Goal: Task Accomplishment & Management: Use online tool/utility

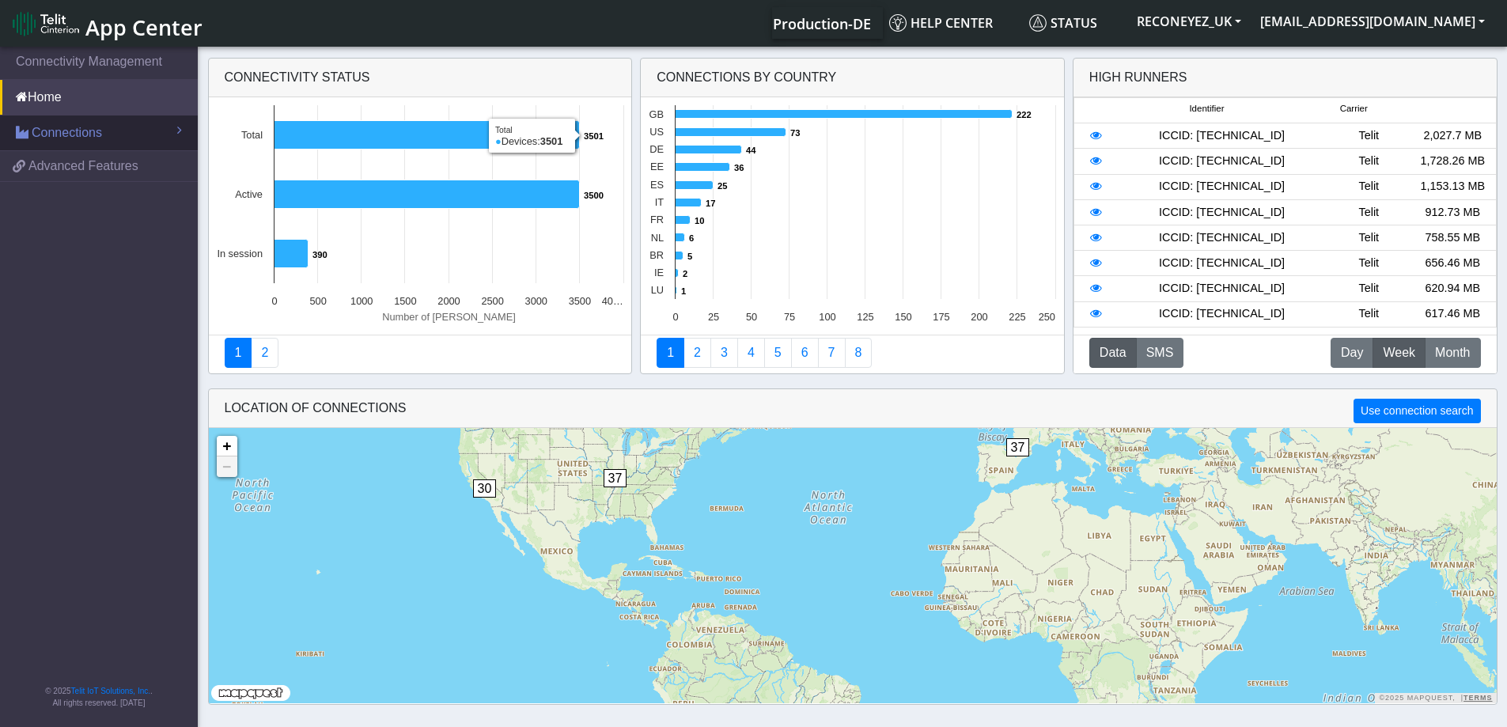
click at [127, 146] on link "Connections" at bounding box center [99, 132] width 198 height 35
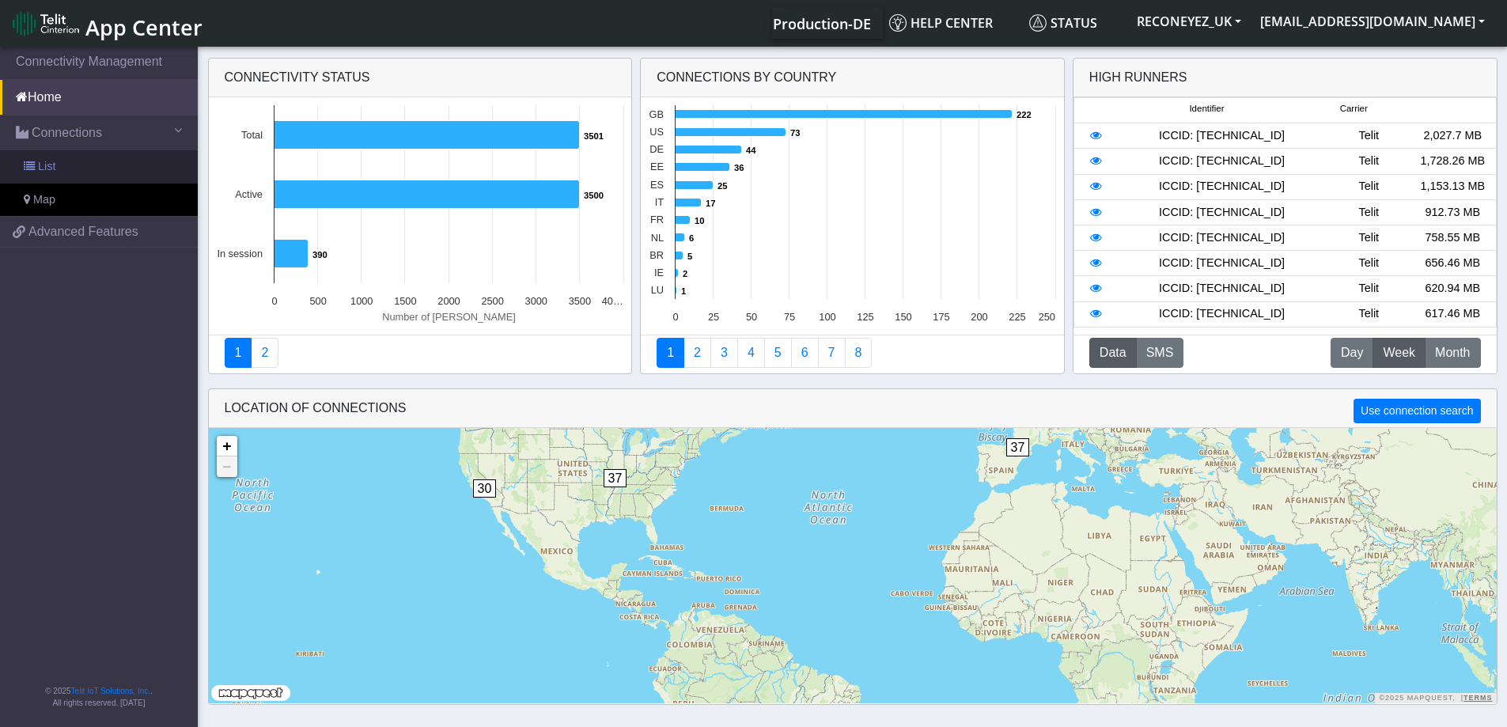
click at [117, 164] on link "List" at bounding box center [99, 166] width 198 height 33
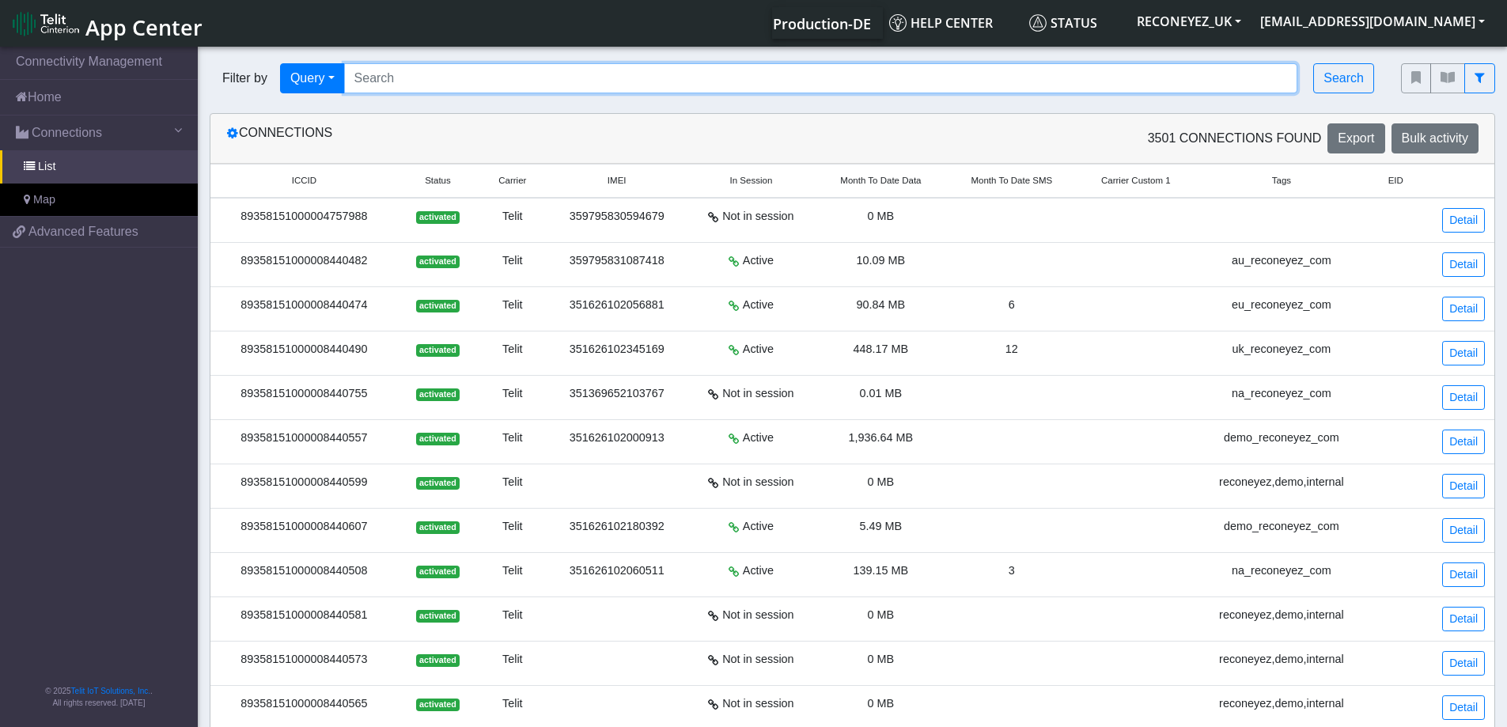
click at [491, 73] on input "Search..." at bounding box center [821, 78] width 954 height 30
paste input "89358151000008419510"
type input "89358151000008419510"
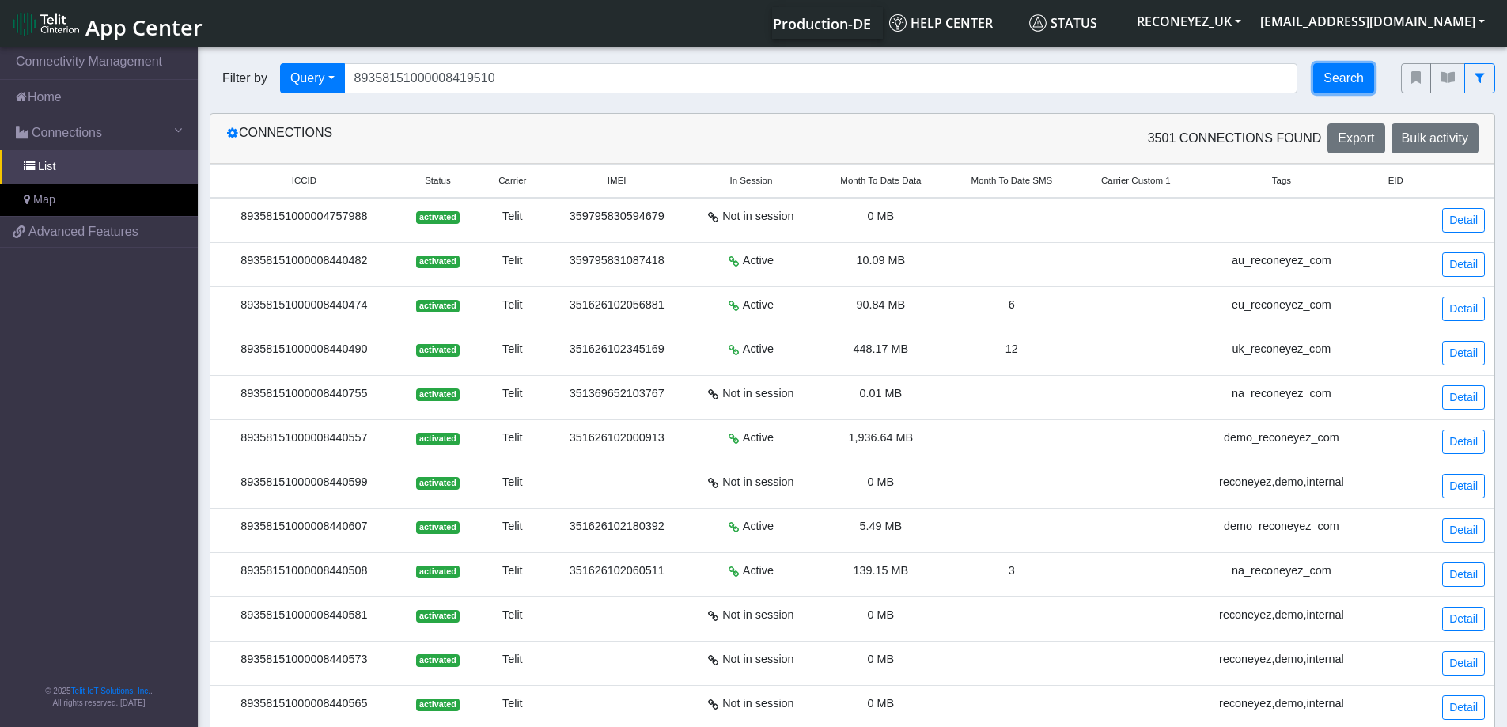
click at [1356, 80] on button "Search" at bounding box center [1343, 78] width 61 height 30
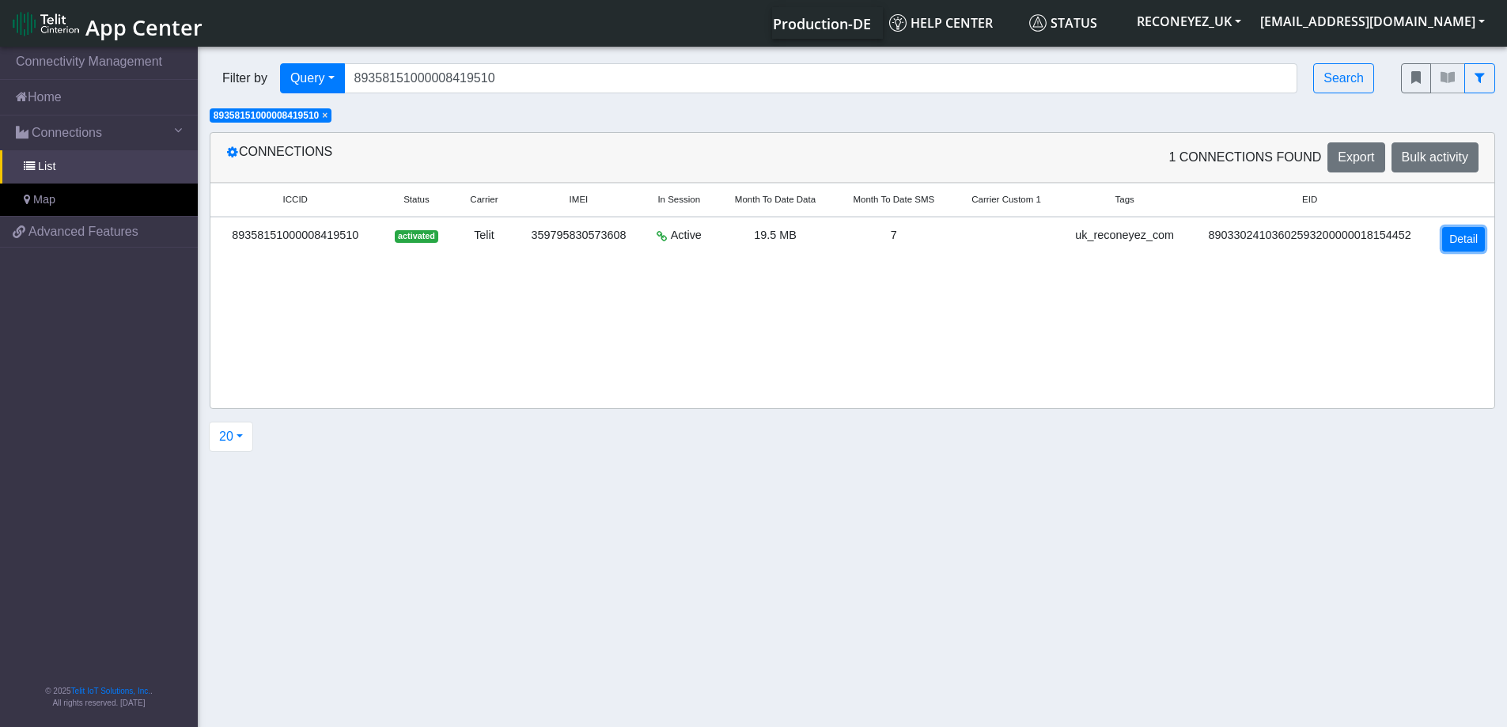
click at [1460, 241] on link "Detail" at bounding box center [1463, 239] width 43 height 25
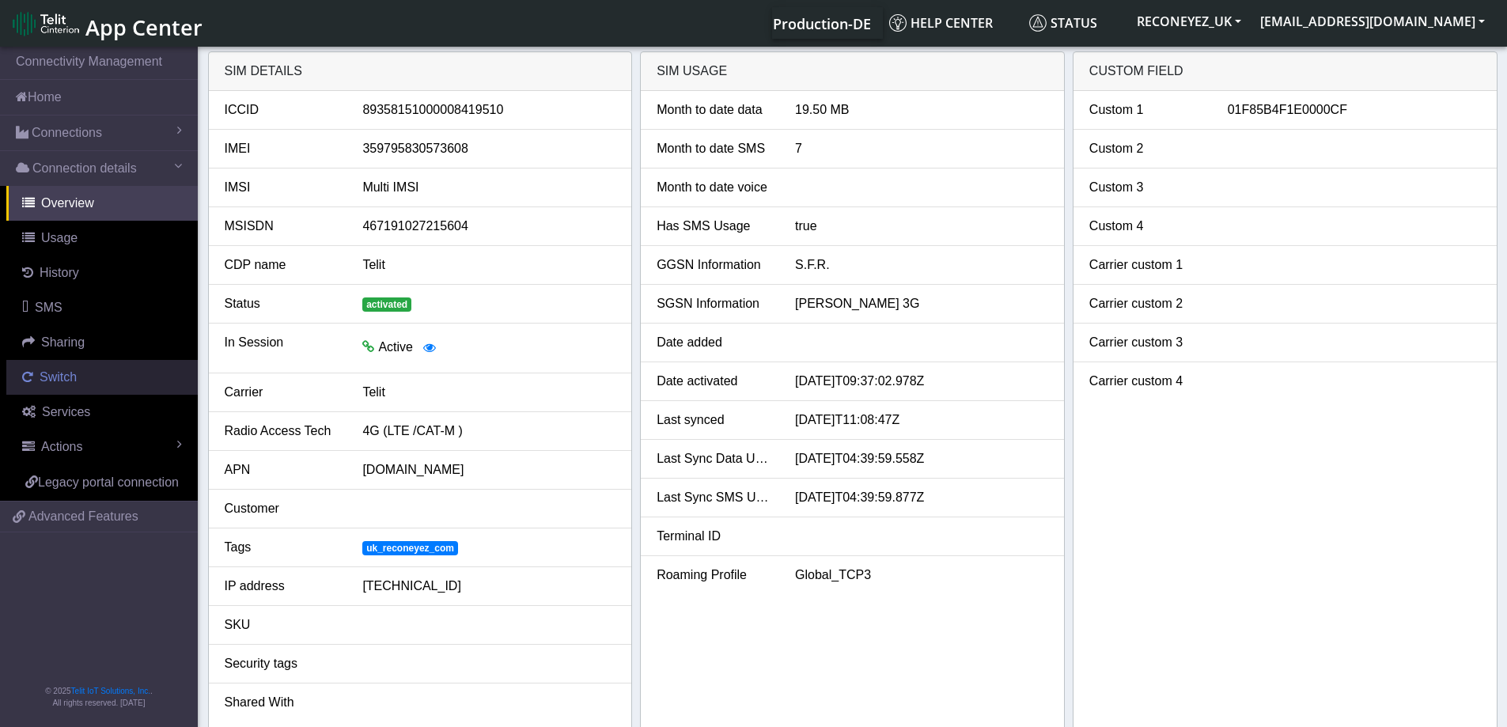
click at [81, 383] on link "Switch" at bounding box center [101, 377] width 191 height 35
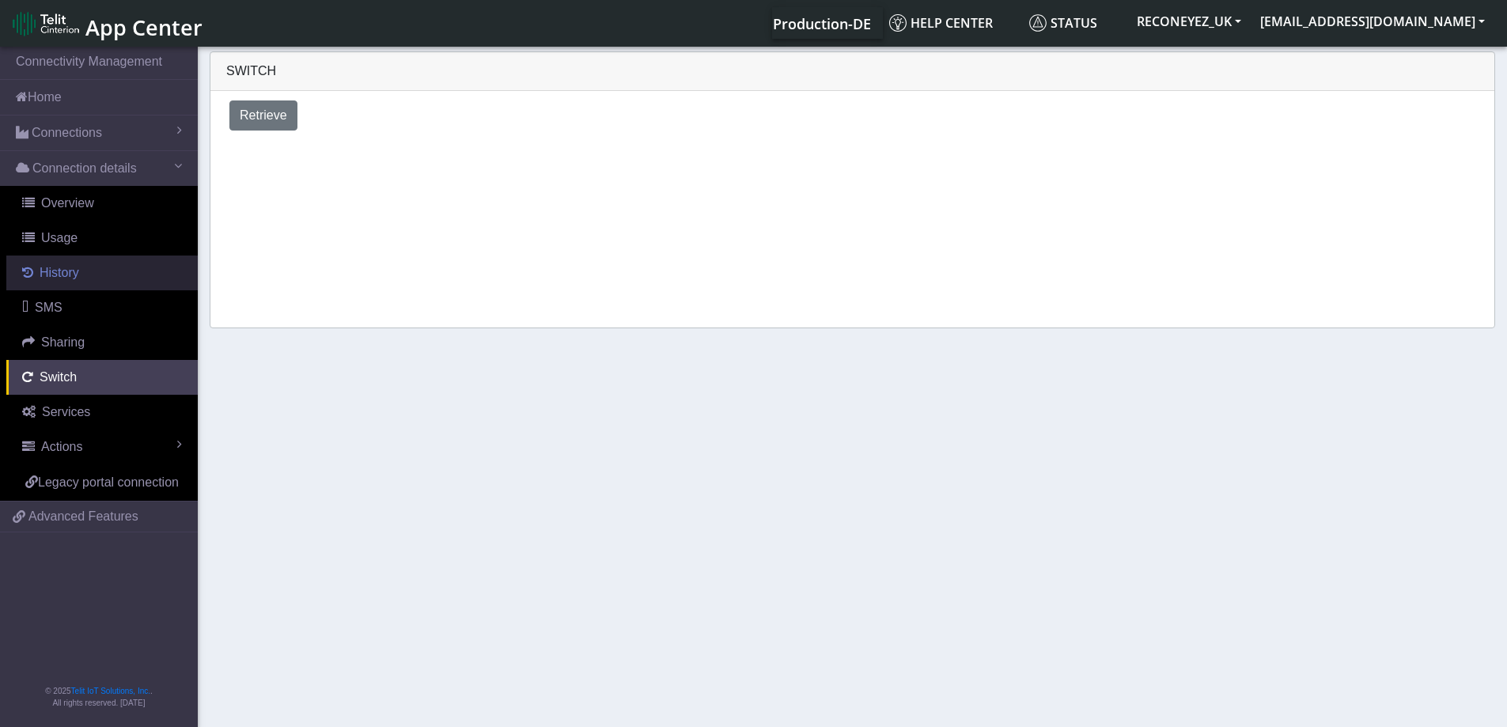
click at [106, 280] on link "History" at bounding box center [101, 272] width 191 height 35
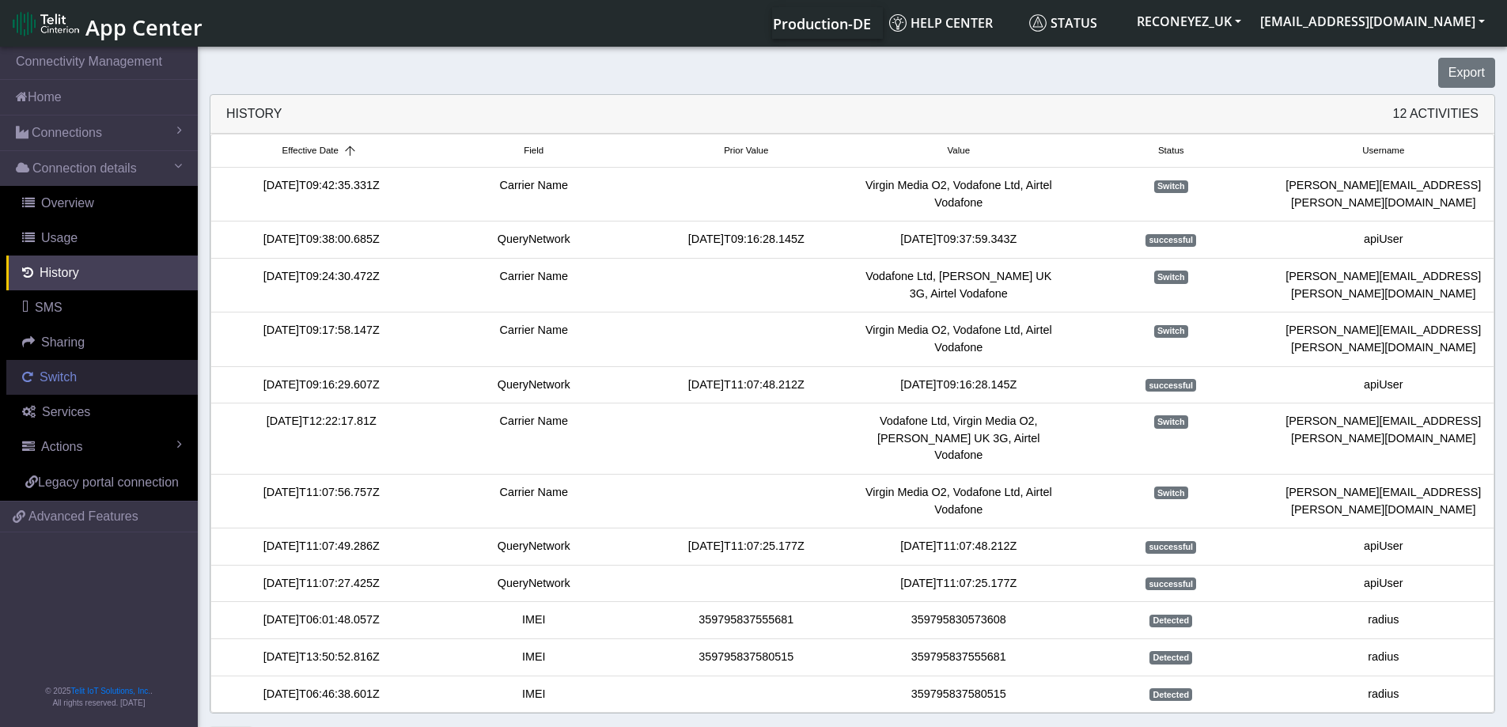
click at [69, 378] on span "Switch" at bounding box center [58, 376] width 37 height 13
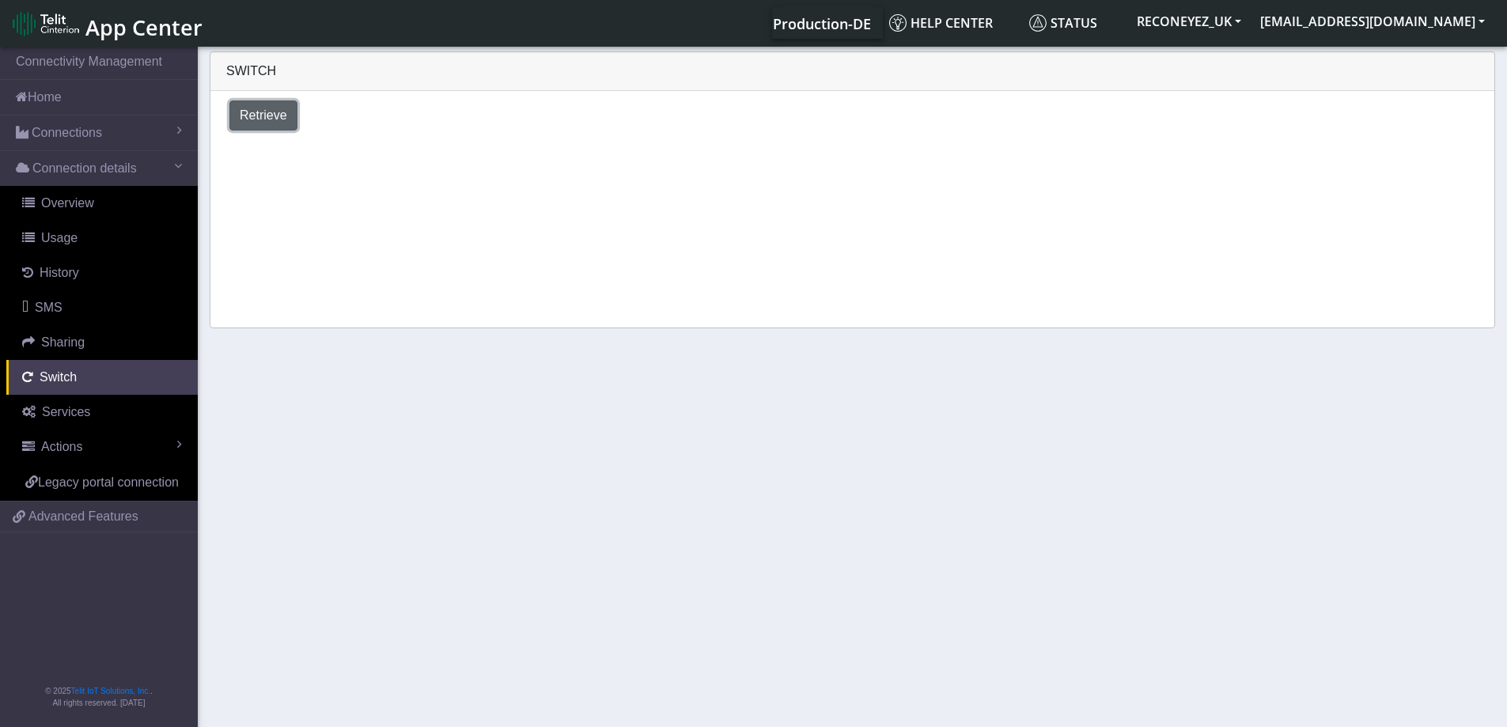
click at [262, 126] on button "Retrieve" at bounding box center [263, 115] width 68 height 30
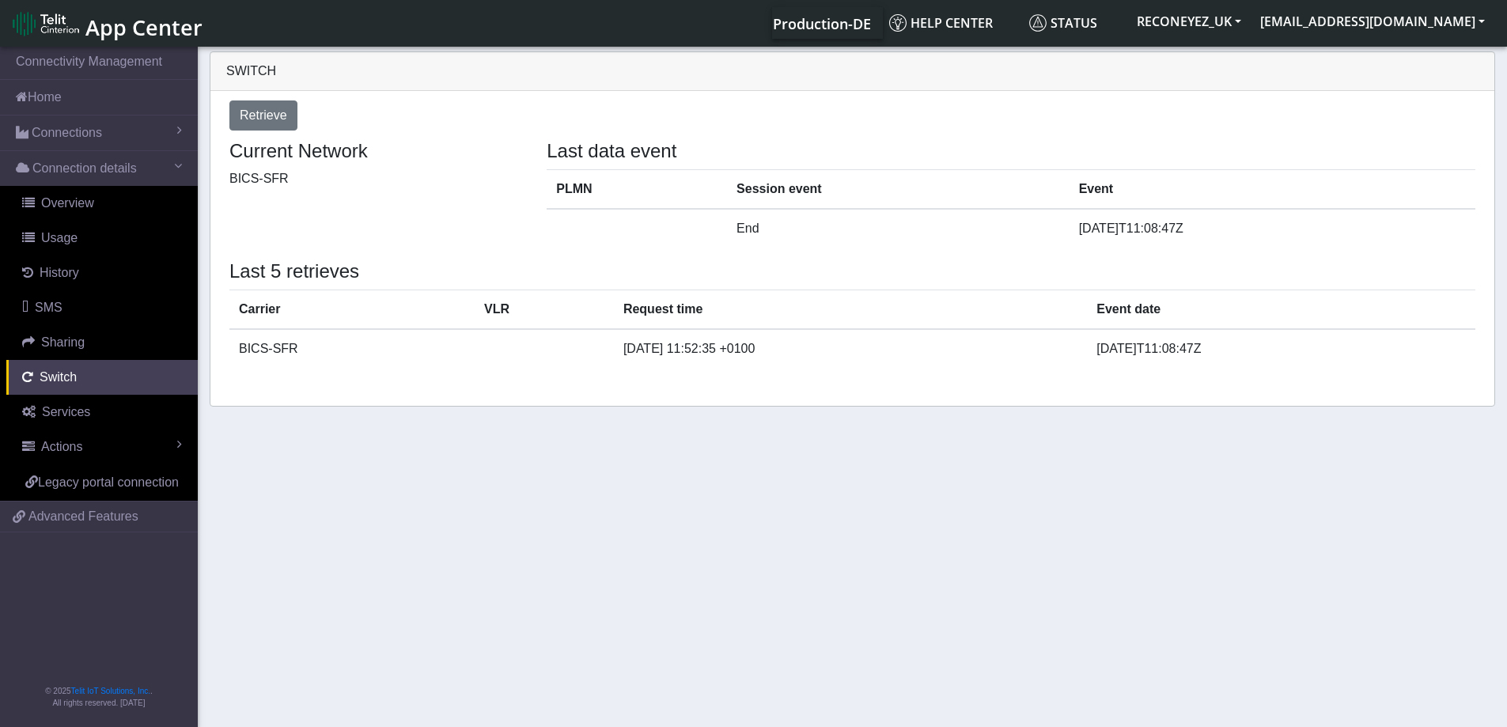
select select "[GEOGRAPHIC_DATA]"
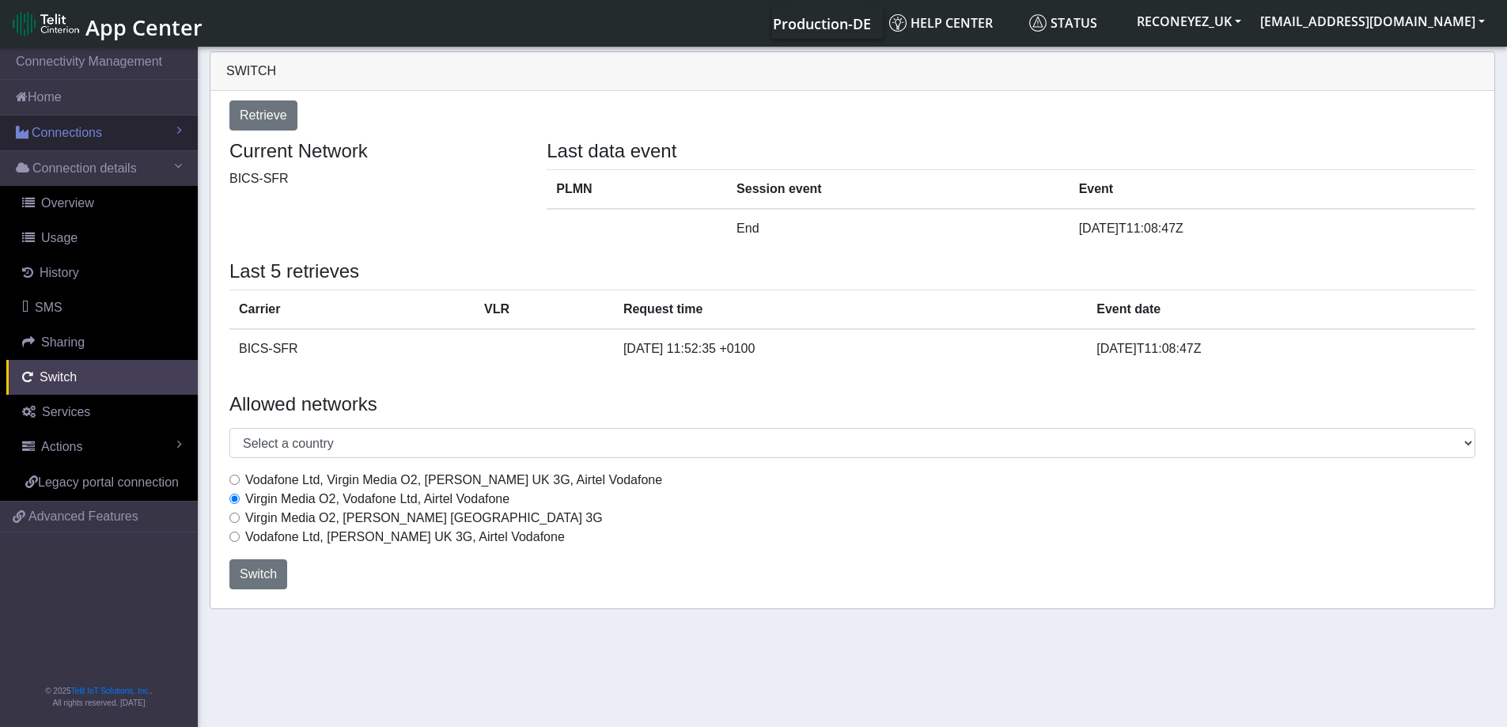
click at [105, 142] on link "Connections" at bounding box center [99, 132] width 198 height 35
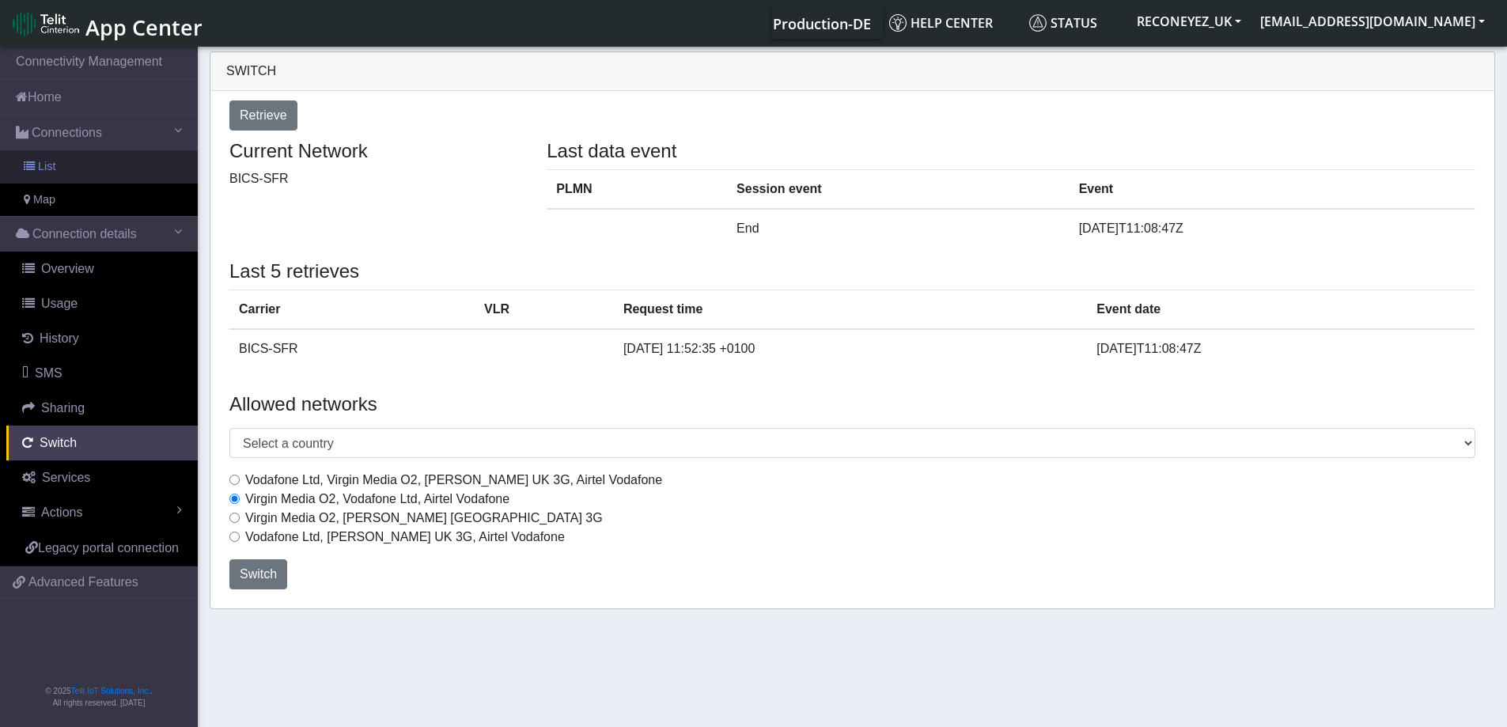
click at [70, 158] on link "List" at bounding box center [99, 166] width 198 height 33
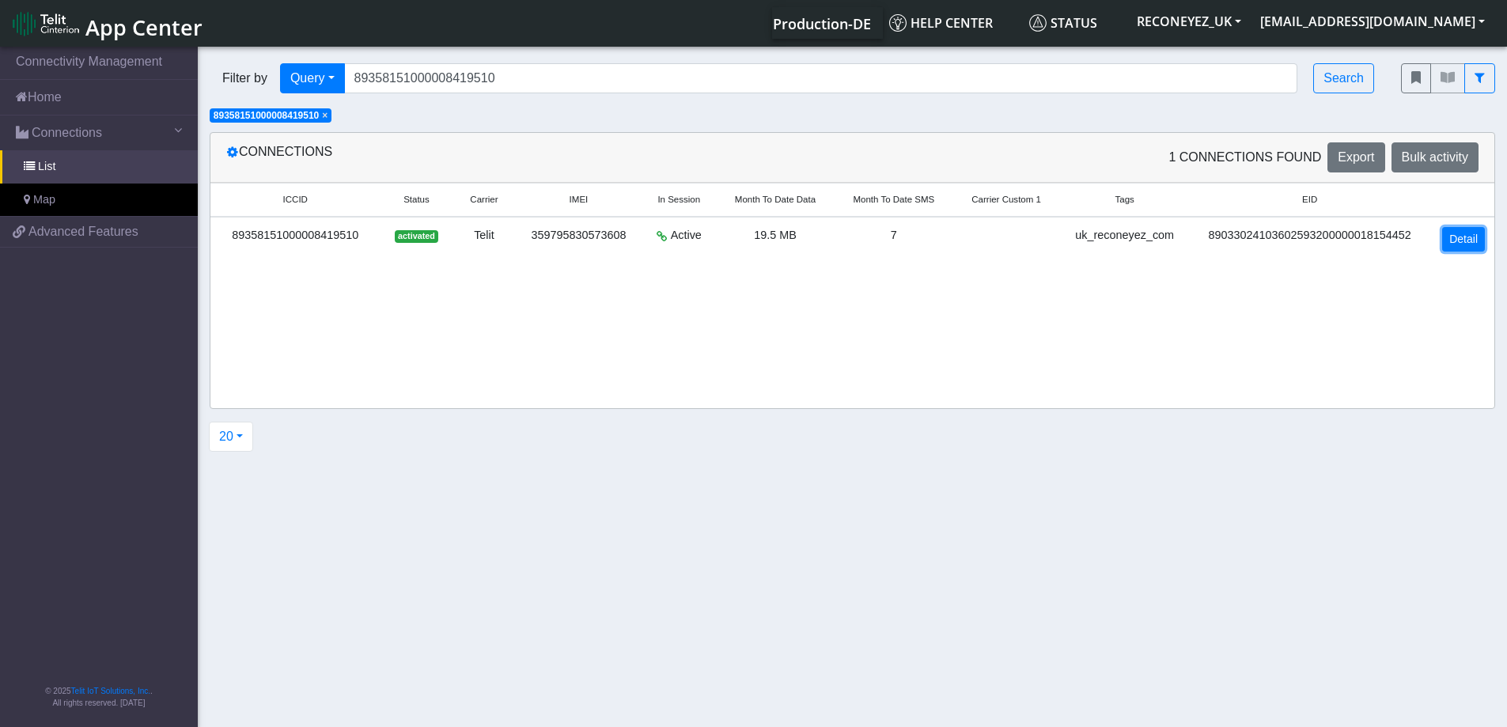
click at [1453, 244] on link "Detail" at bounding box center [1463, 239] width 43 height 25
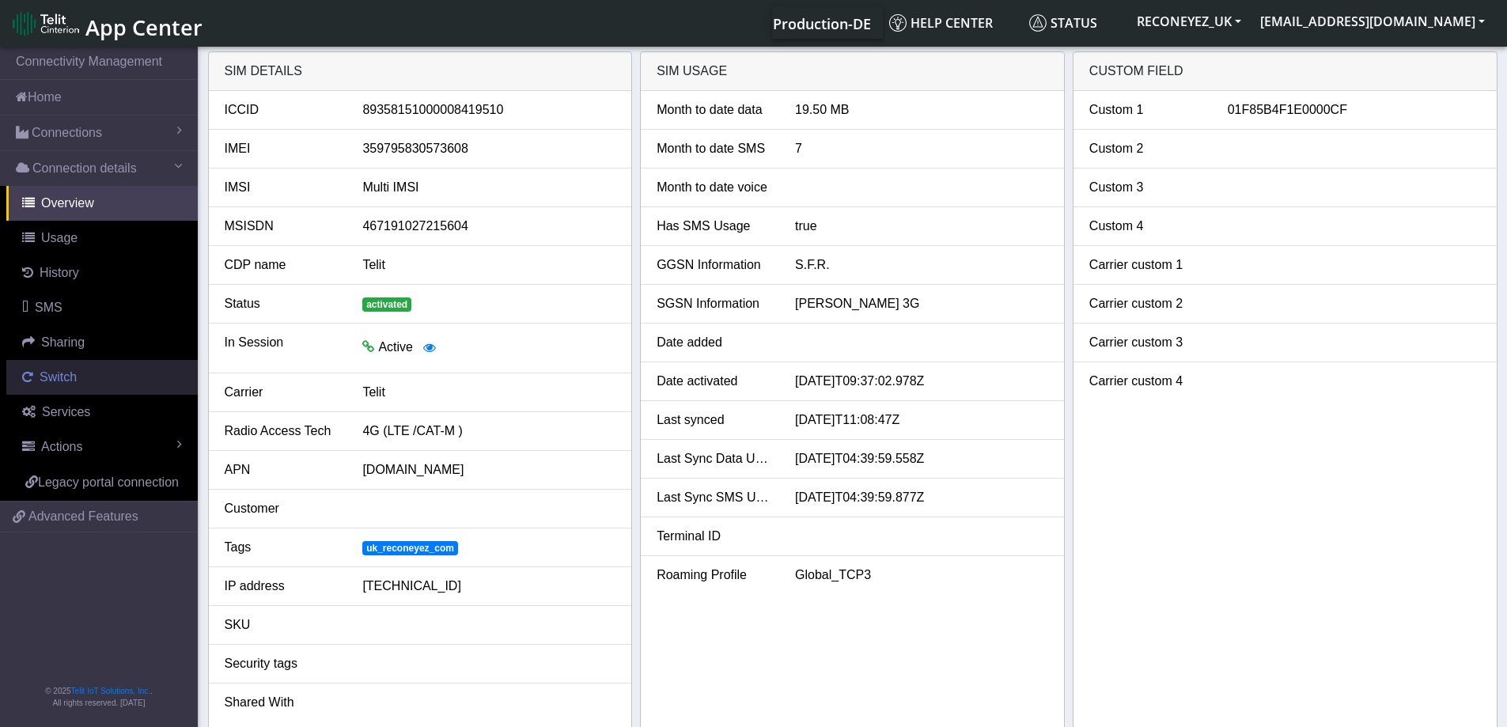
click at [88, 384] on link "Switch" at bounding box center [101, 377] width 191 height 35
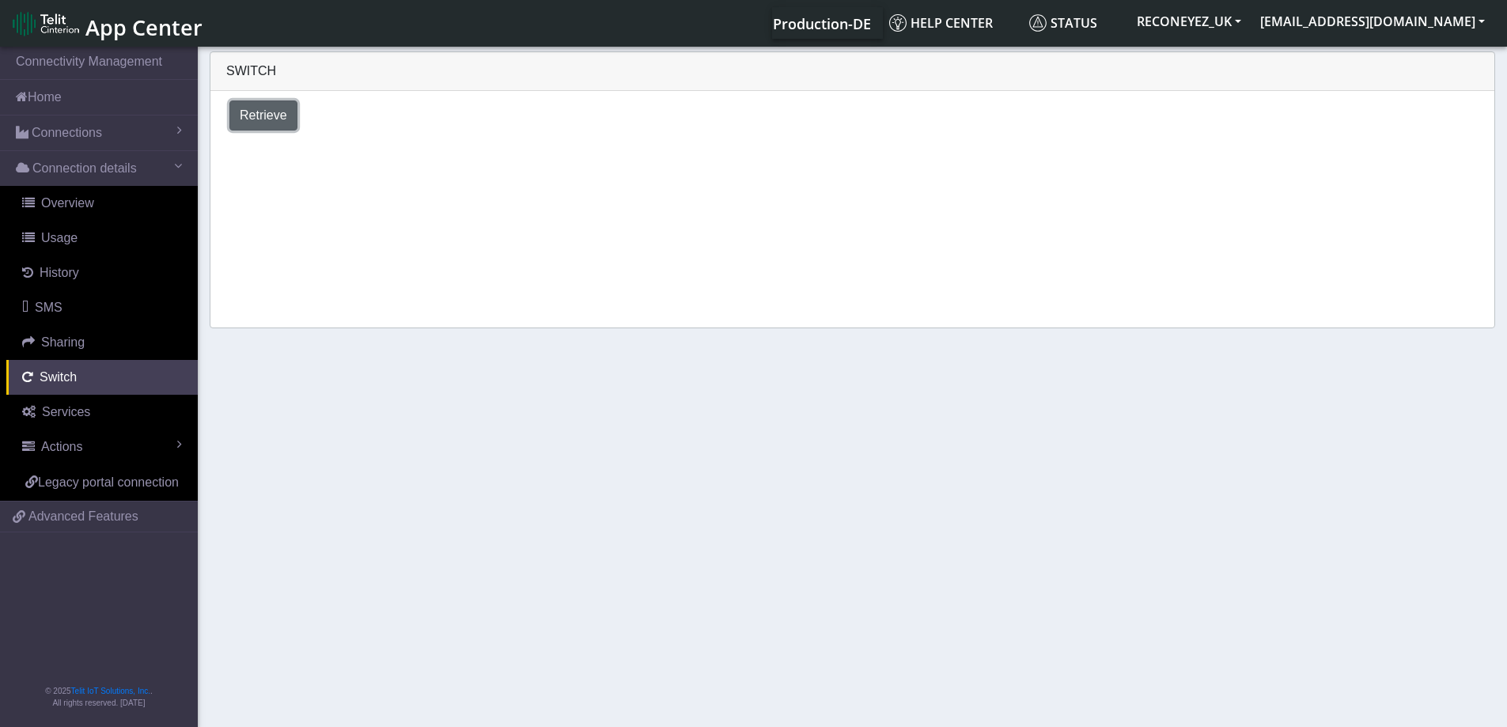
click at [268, 119] on span "Retrieve" at bounding box center [263, 114] width 47 height 13
select select "[GEOGRAPHIC_DATA]"
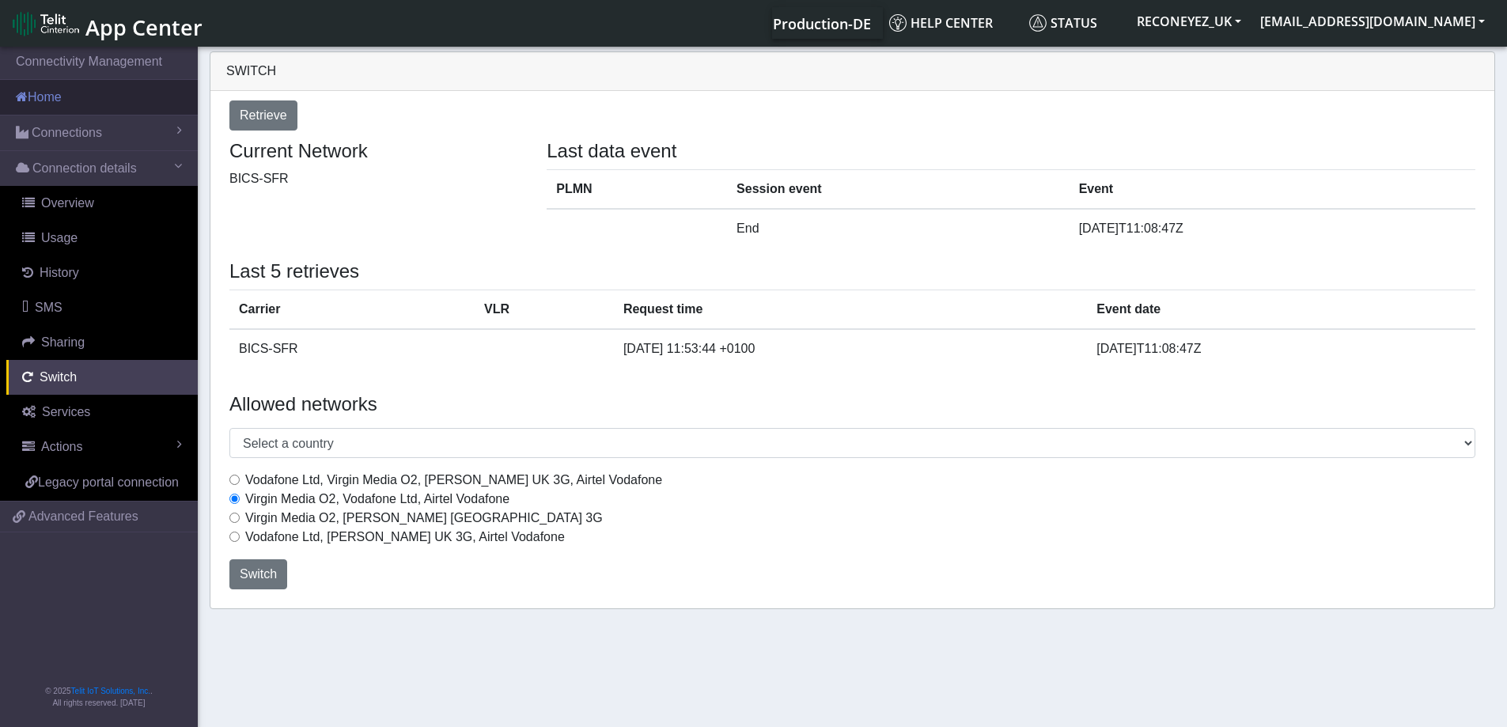
click at [77, 97] on link "Home" at bounding box center [99, 97] width 198 height 35
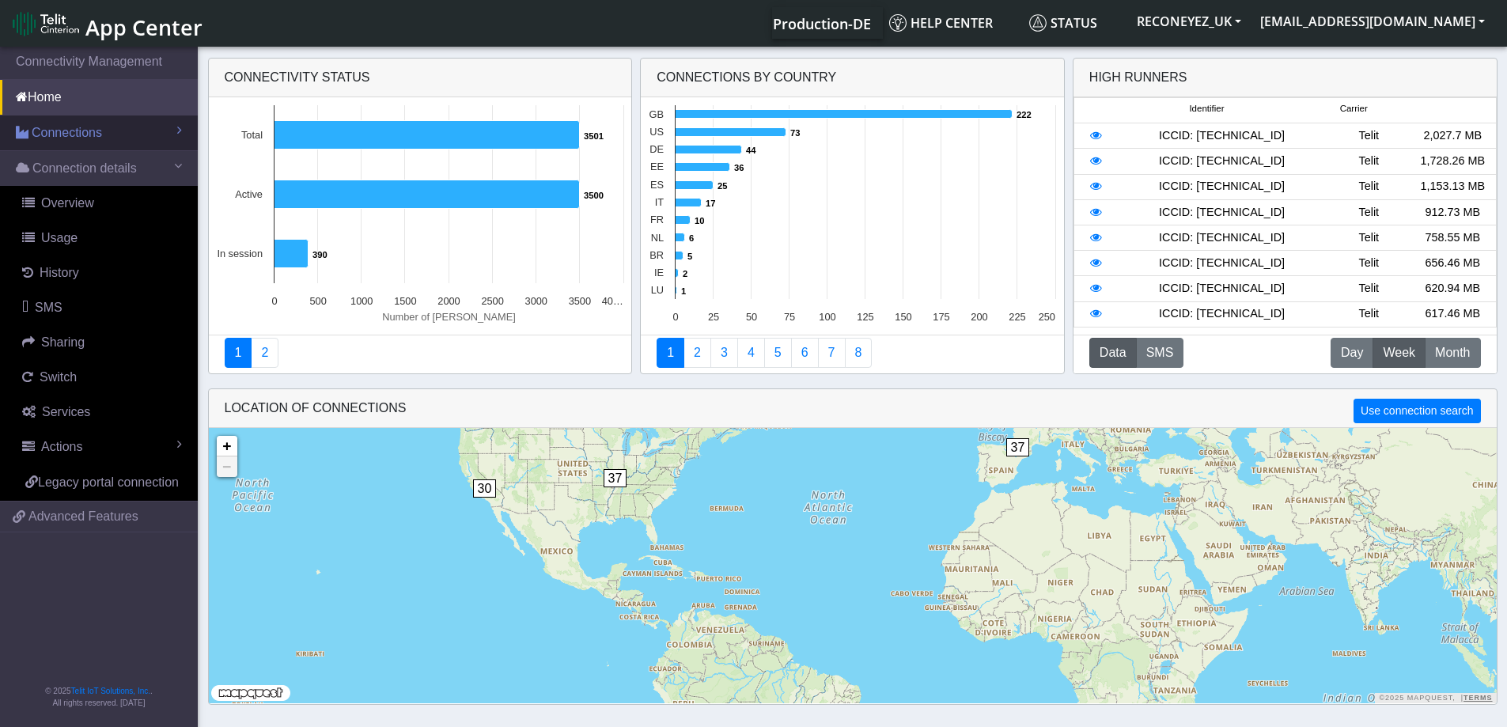
click at [61, 144] on link "Connections" at bounding box center [99, 132] width 198 height 35
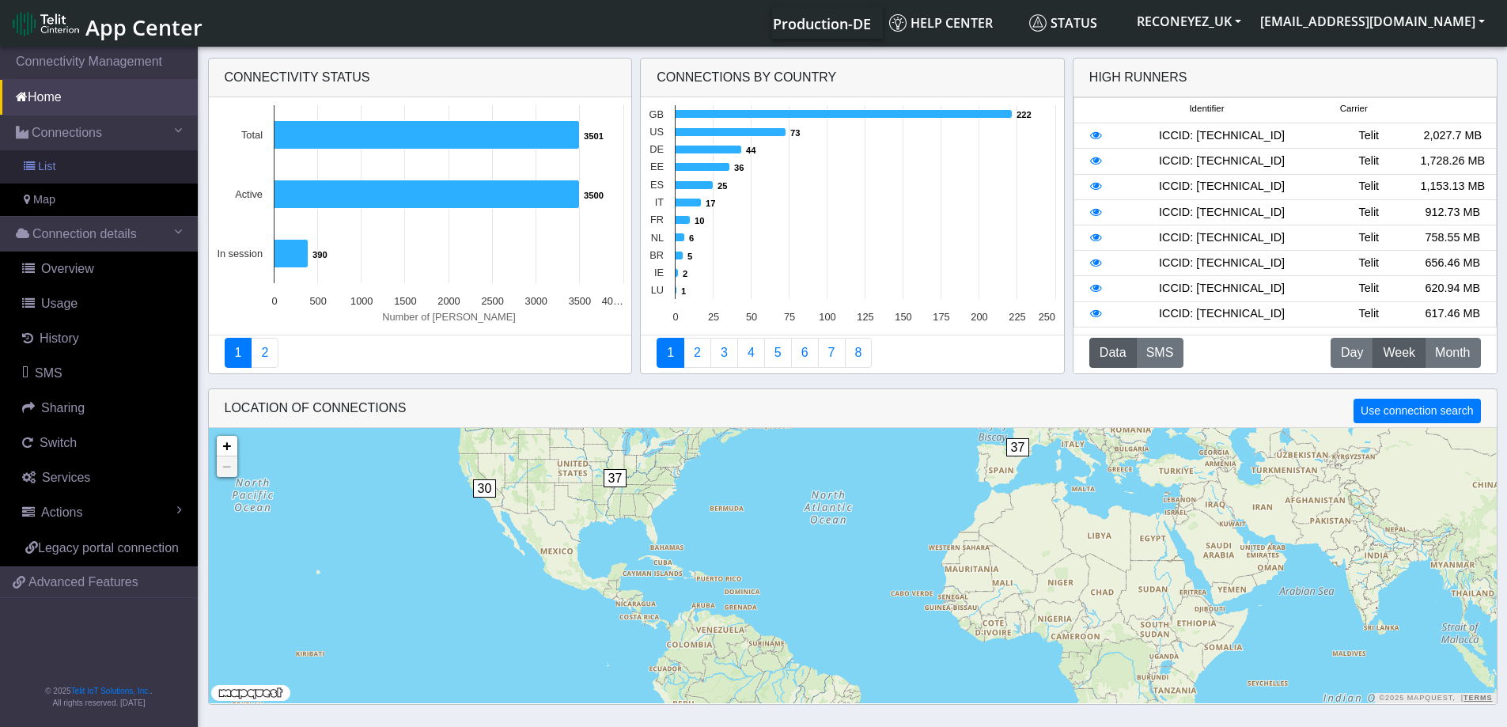
click at [66, 167] on link "List" at bounding box center [99, 166] width 198 height 33
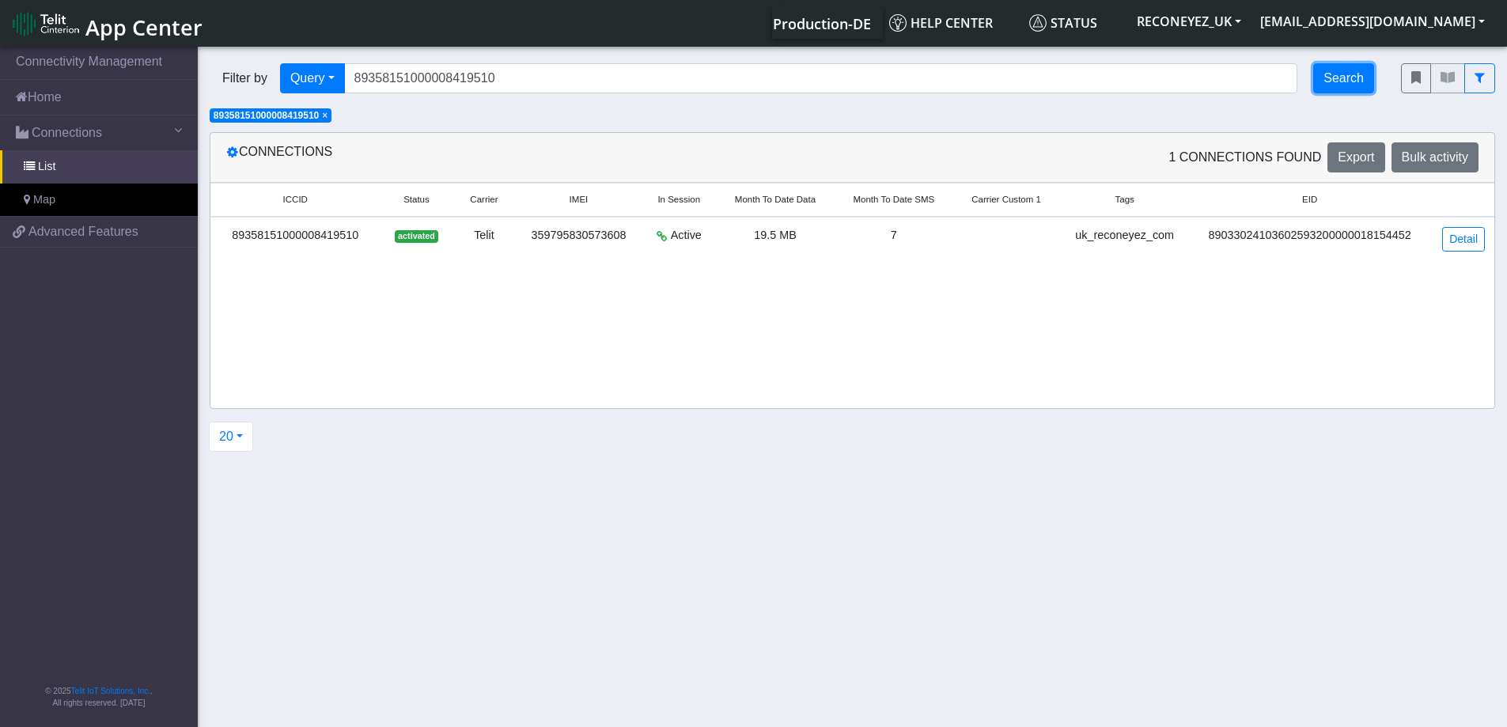
click at [1340, 81] on button "Search" at bounding box center [1343, 78] width 61 height 30
click at [1464, 244] on link "Detail" at bounding box center [1463, 239] width 43 height 25
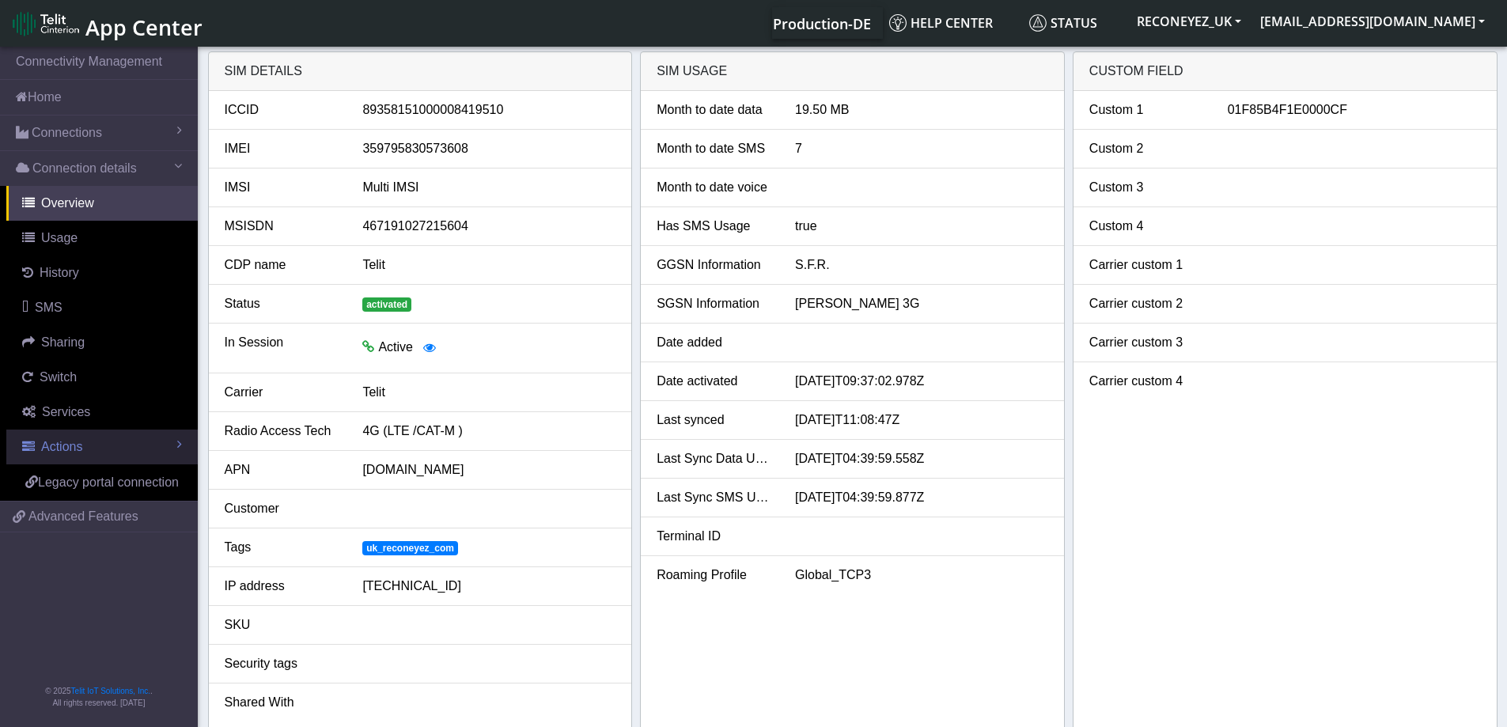
click at [81, 456] on link "Actions" at bounding box center [101, 446] width 191 height 35
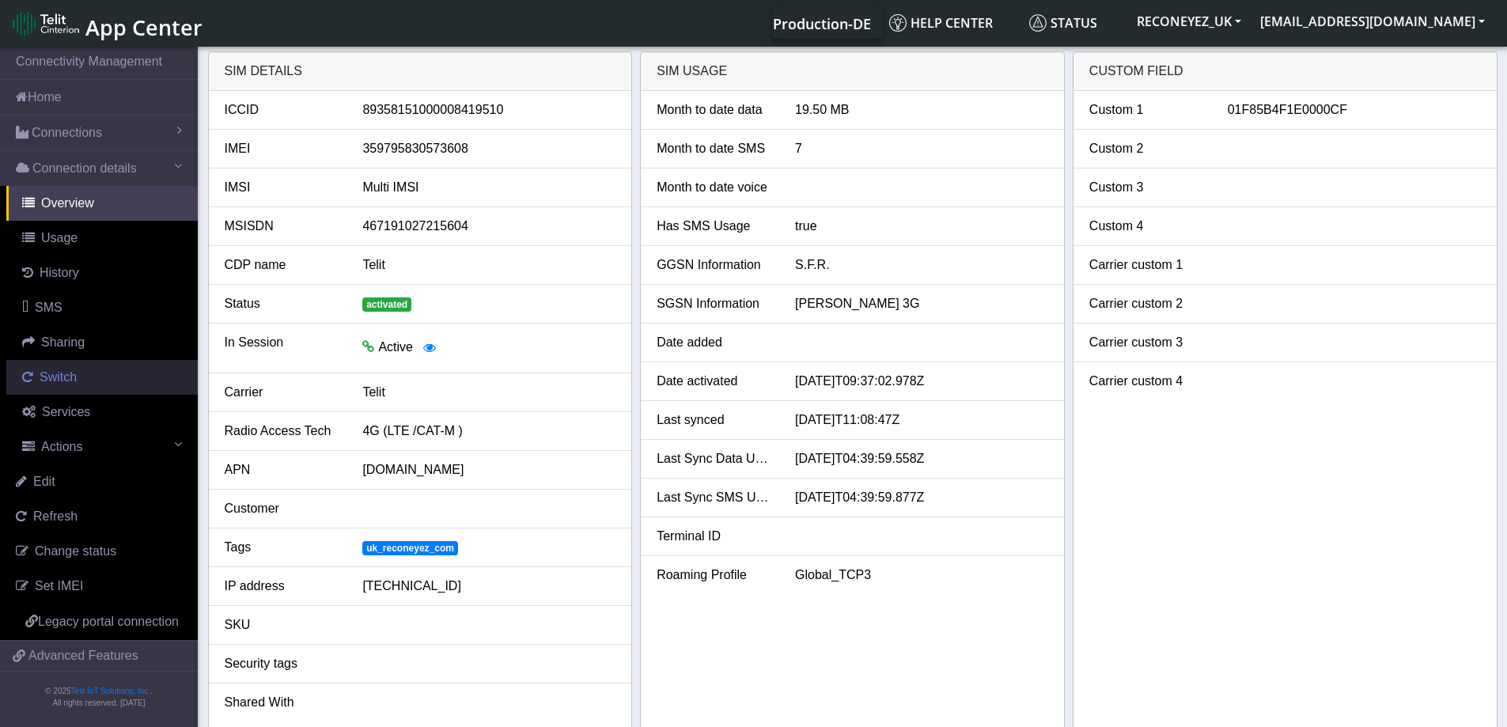
click at [117, 369] on link "Switch" at bounding box center [101, 377] width 191 height 35
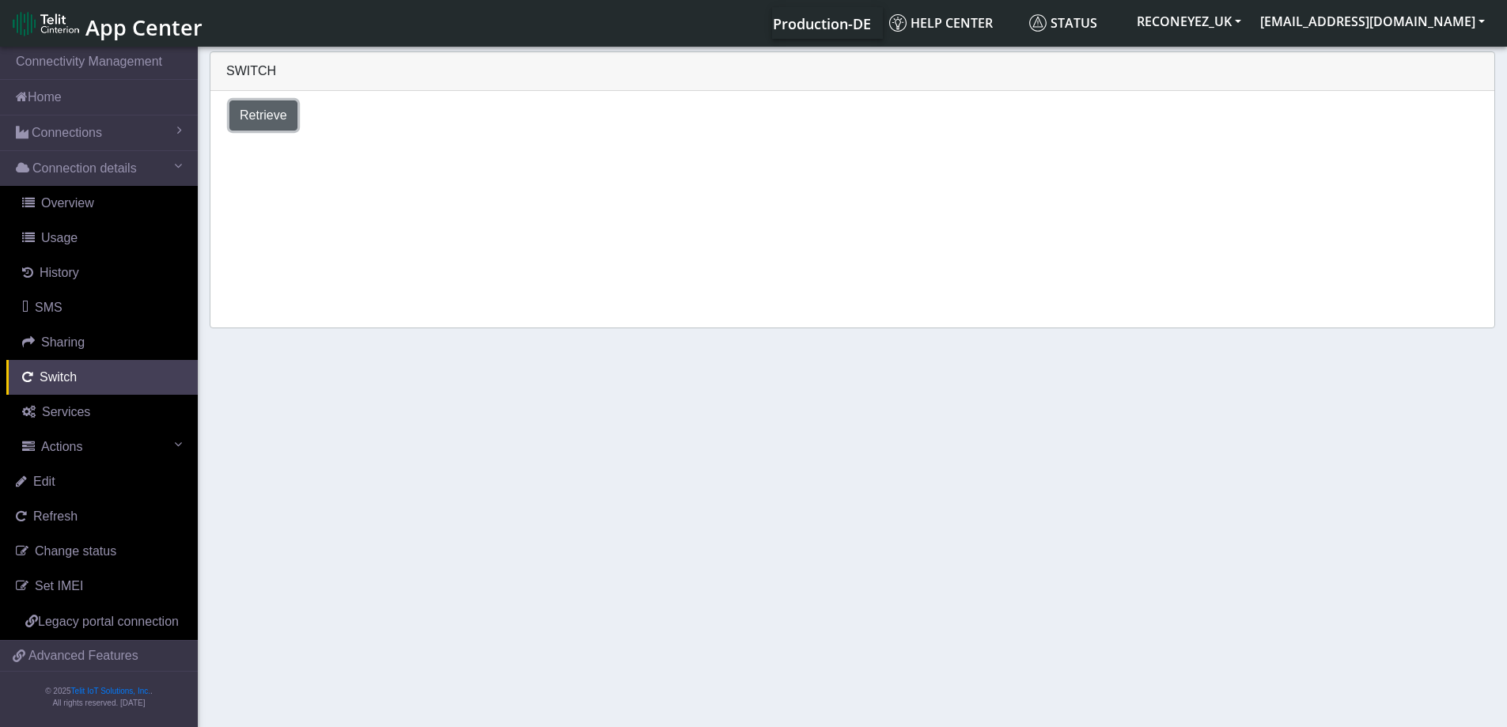
click at [248, 112] on span "Retrieve" at bounding box center [263, 114] width 47 height 13
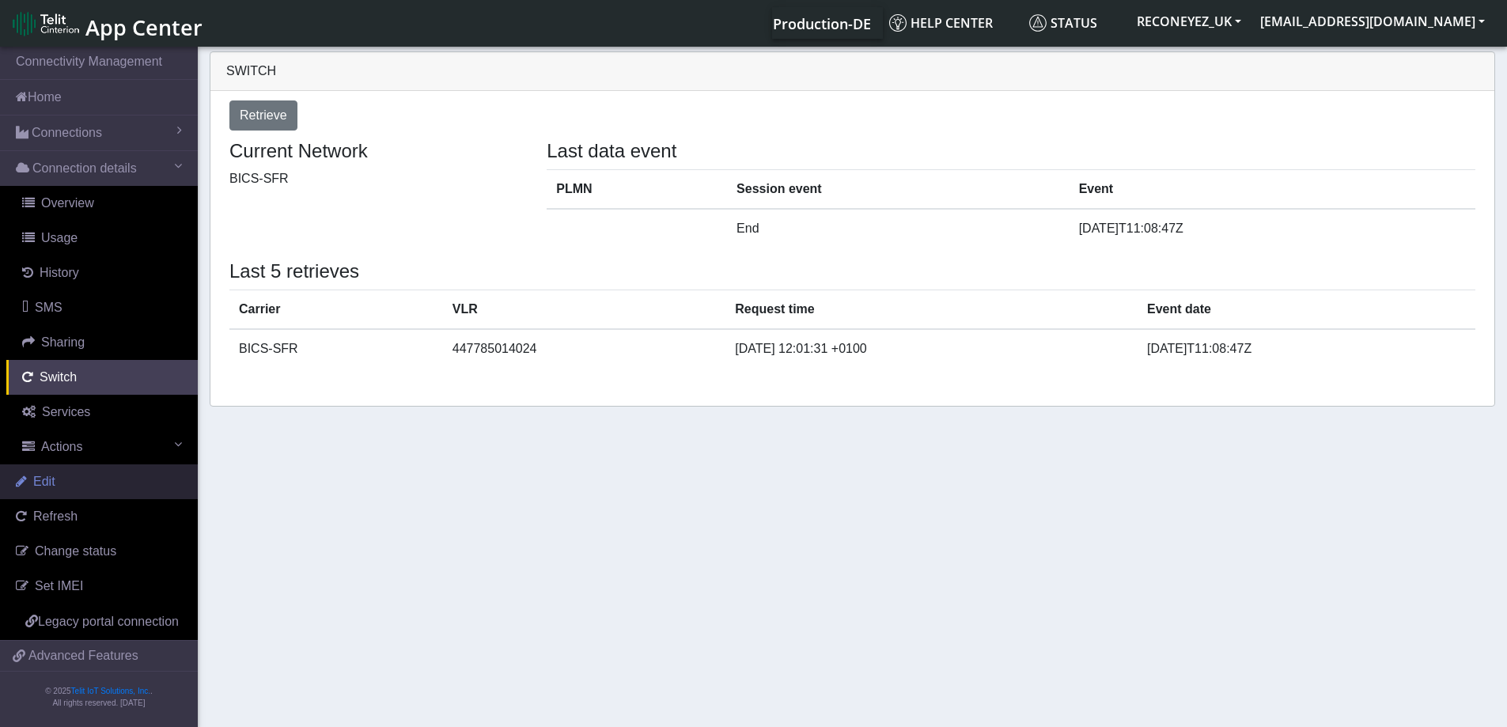
select select "[GEOGRAPHIC_DATA]"
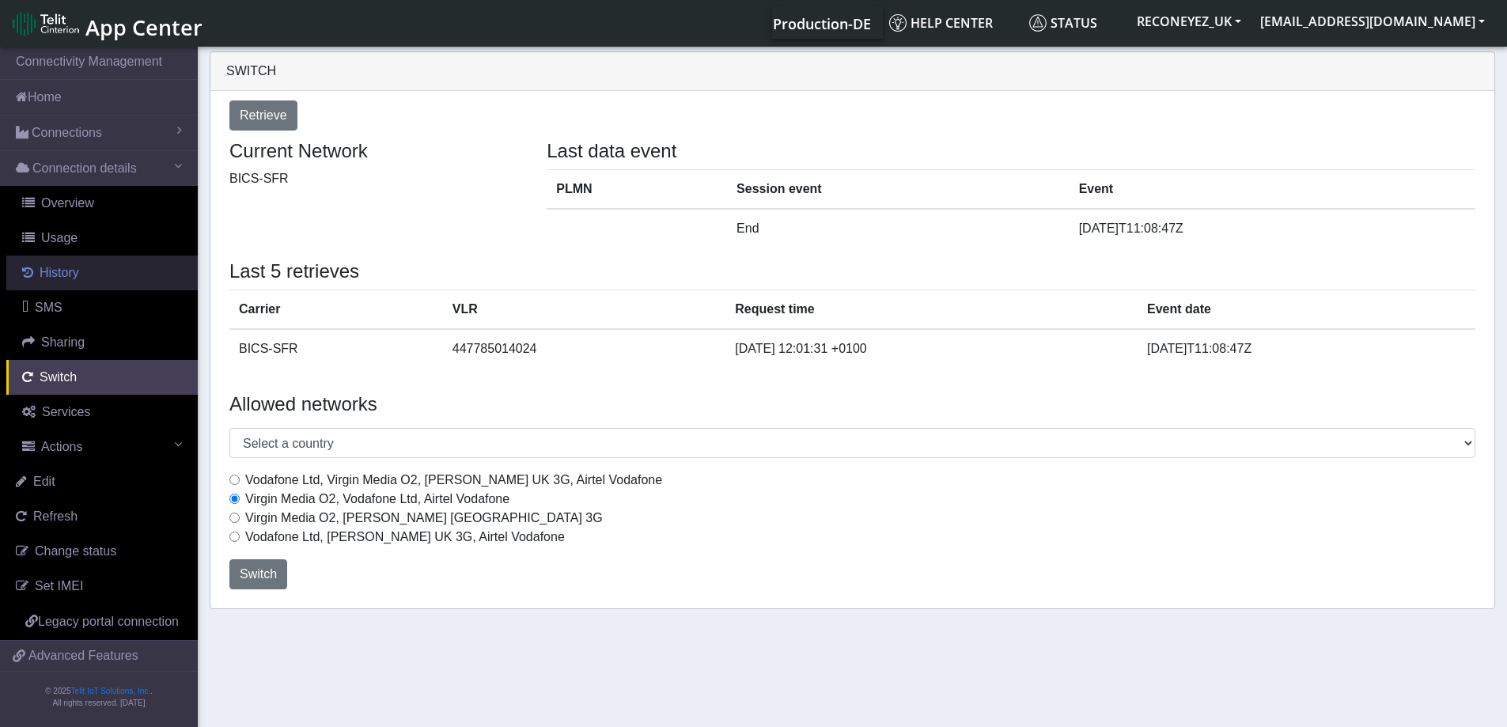
click at [80, 275] on link "History" at bounding box center [101, 272] width 191 height 35
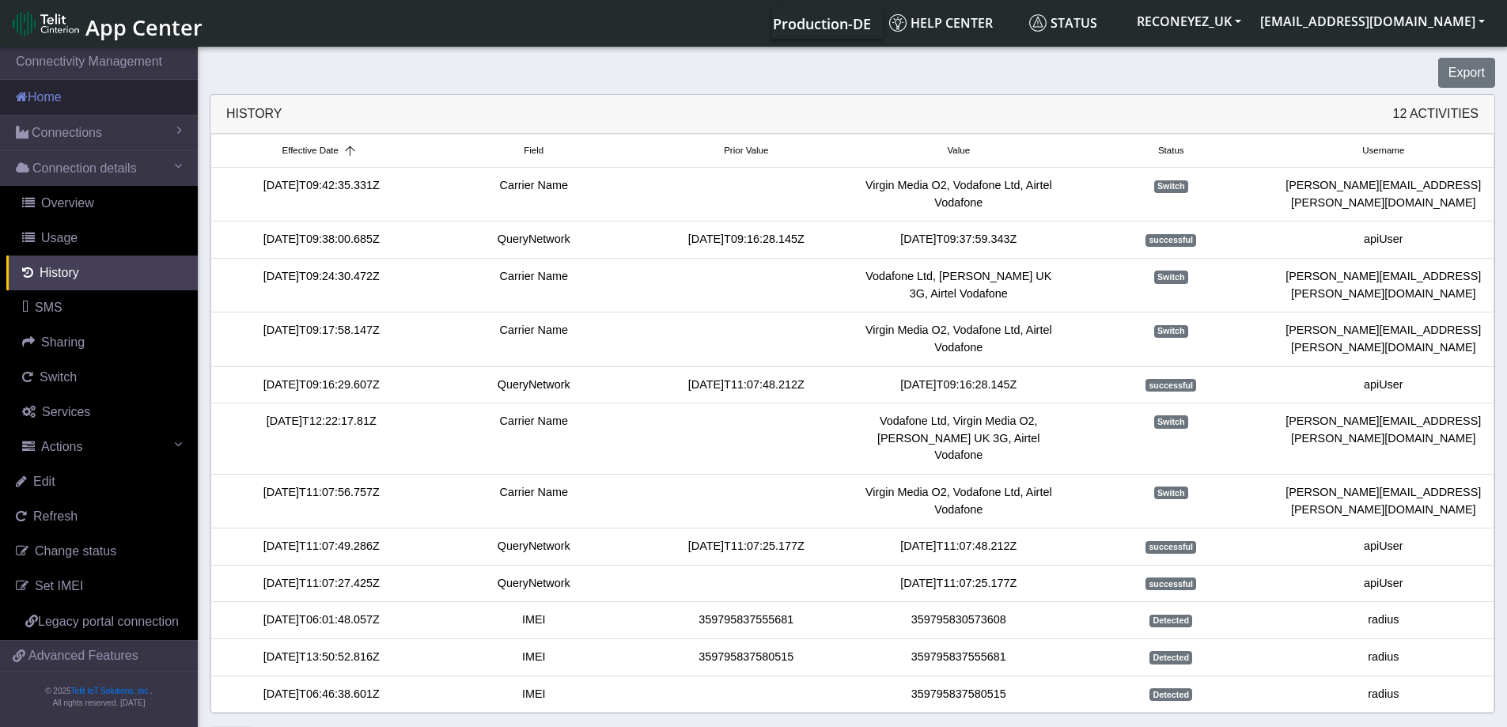
click at [52, 105] on link "Home" at bounding box center [99, 97] width 198 height 35
